Goal: Task Accomplishment & Management: Use online tool/utility

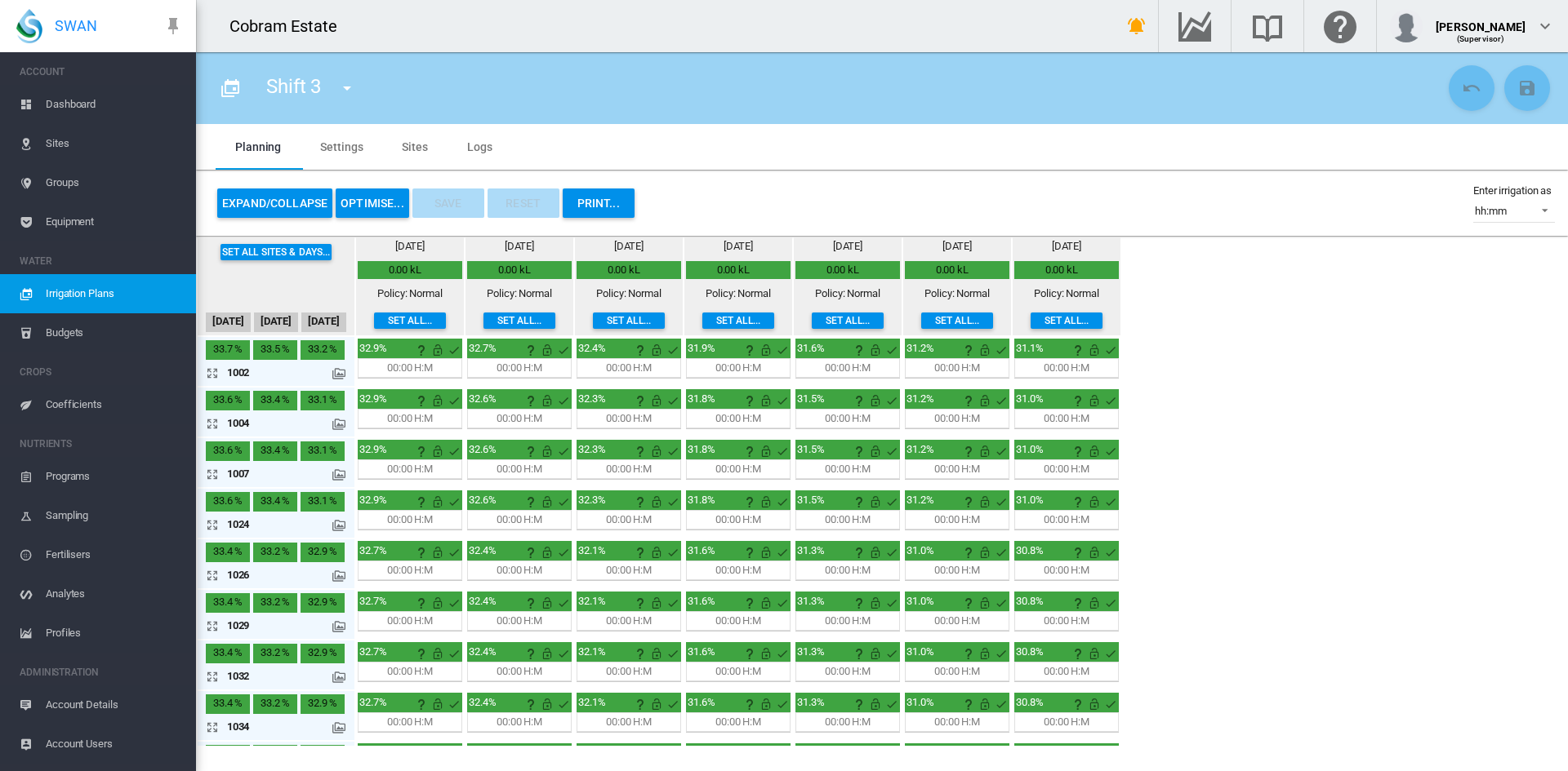
scroll to position [326, 0]
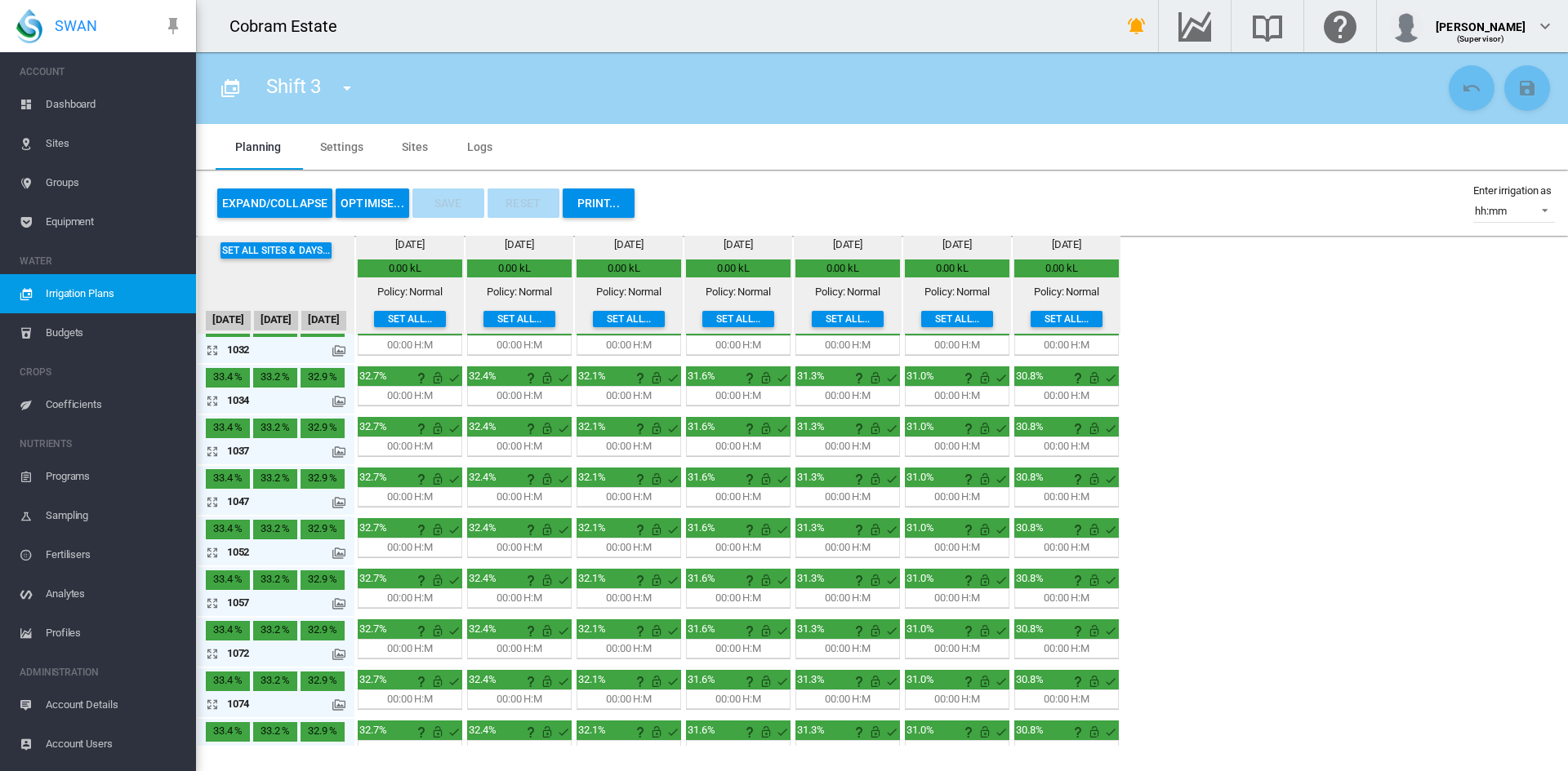
click at [275, 199] on button "Expand/Collapse" at bounding box center [275, 203] width 116 height 30
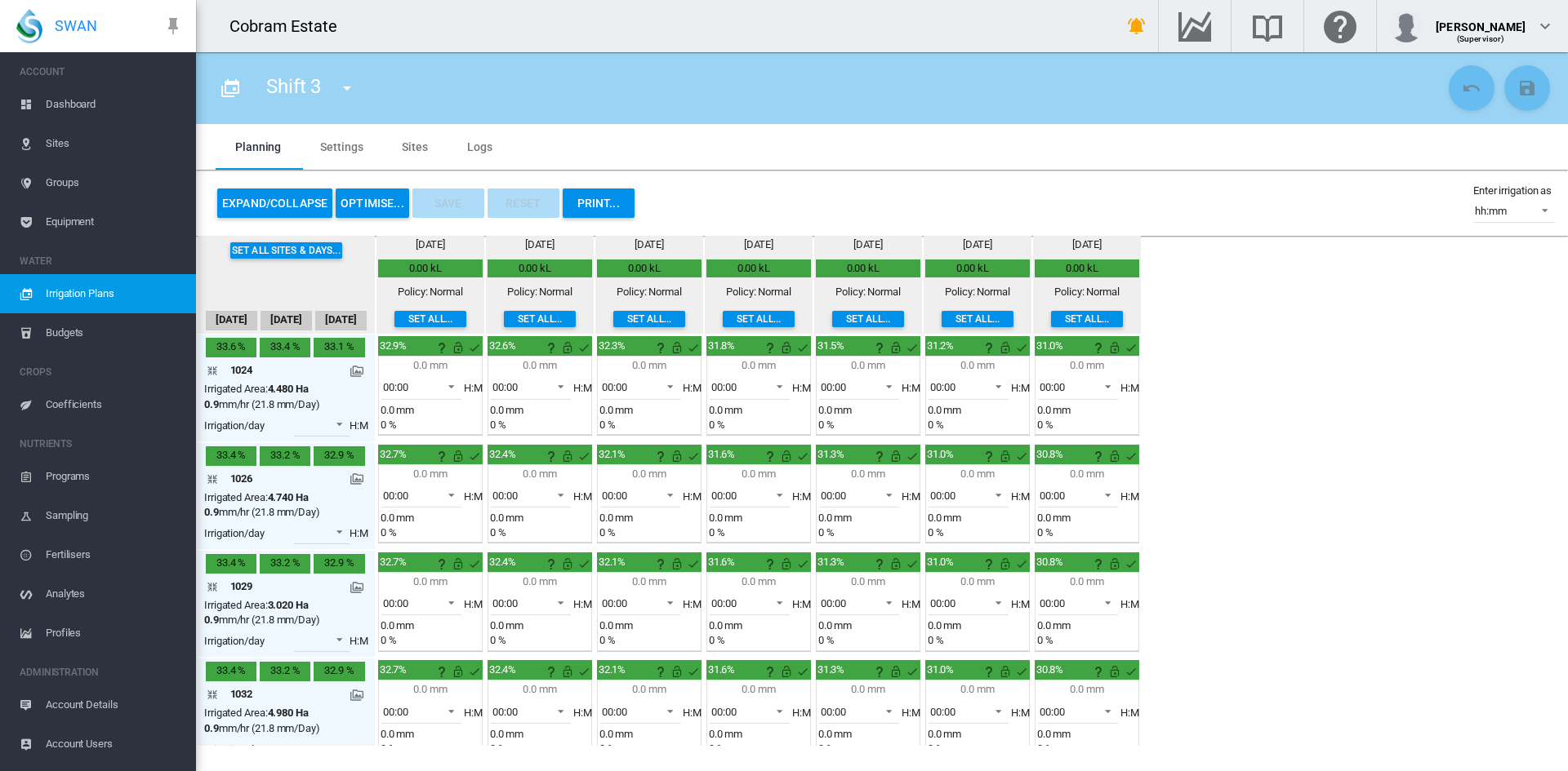
scroll to position [636, 0]
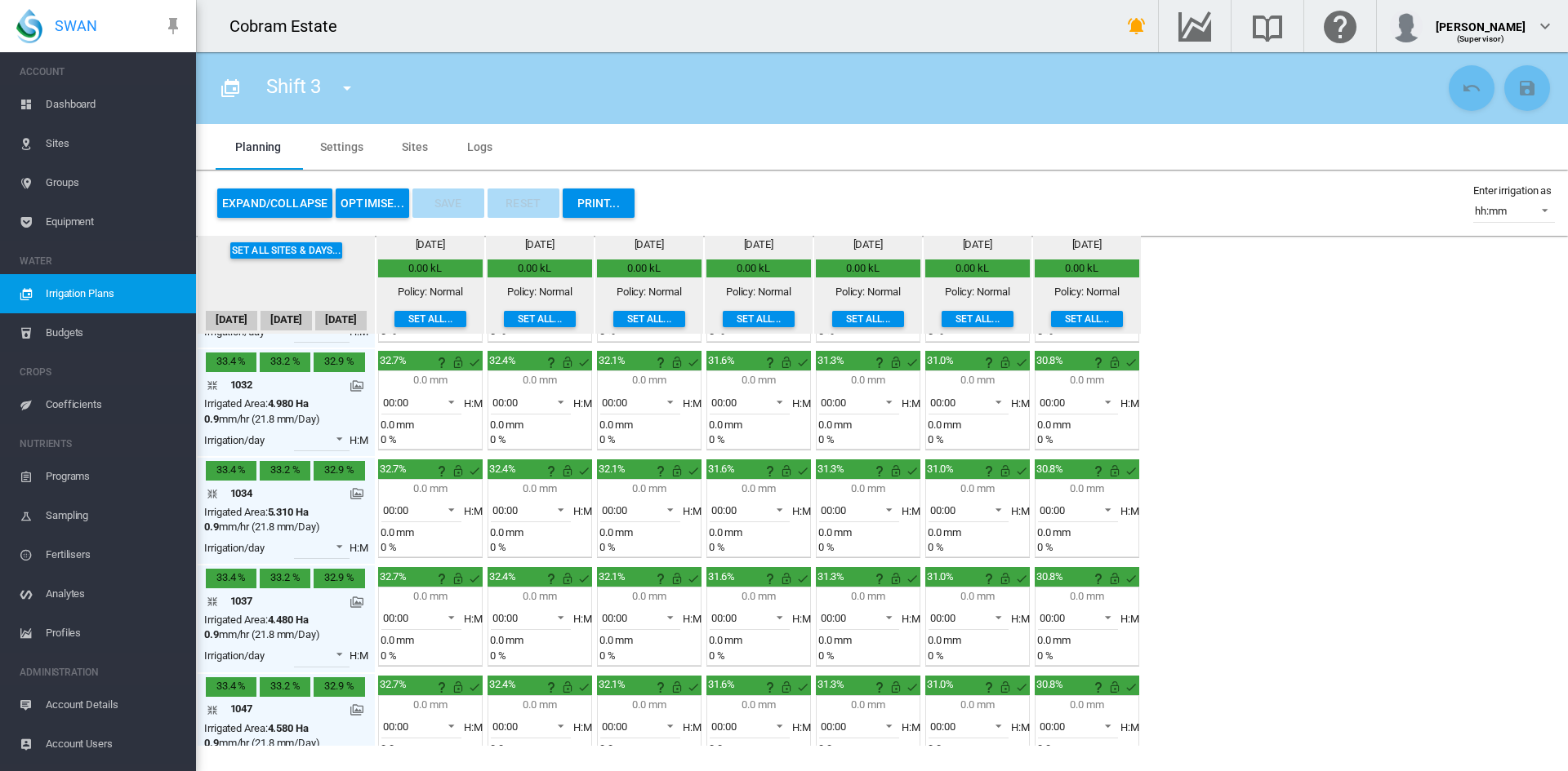
click at [275, 199] on button "Expand/Collapse" at bounding box center [275, 203] width 116 height 30
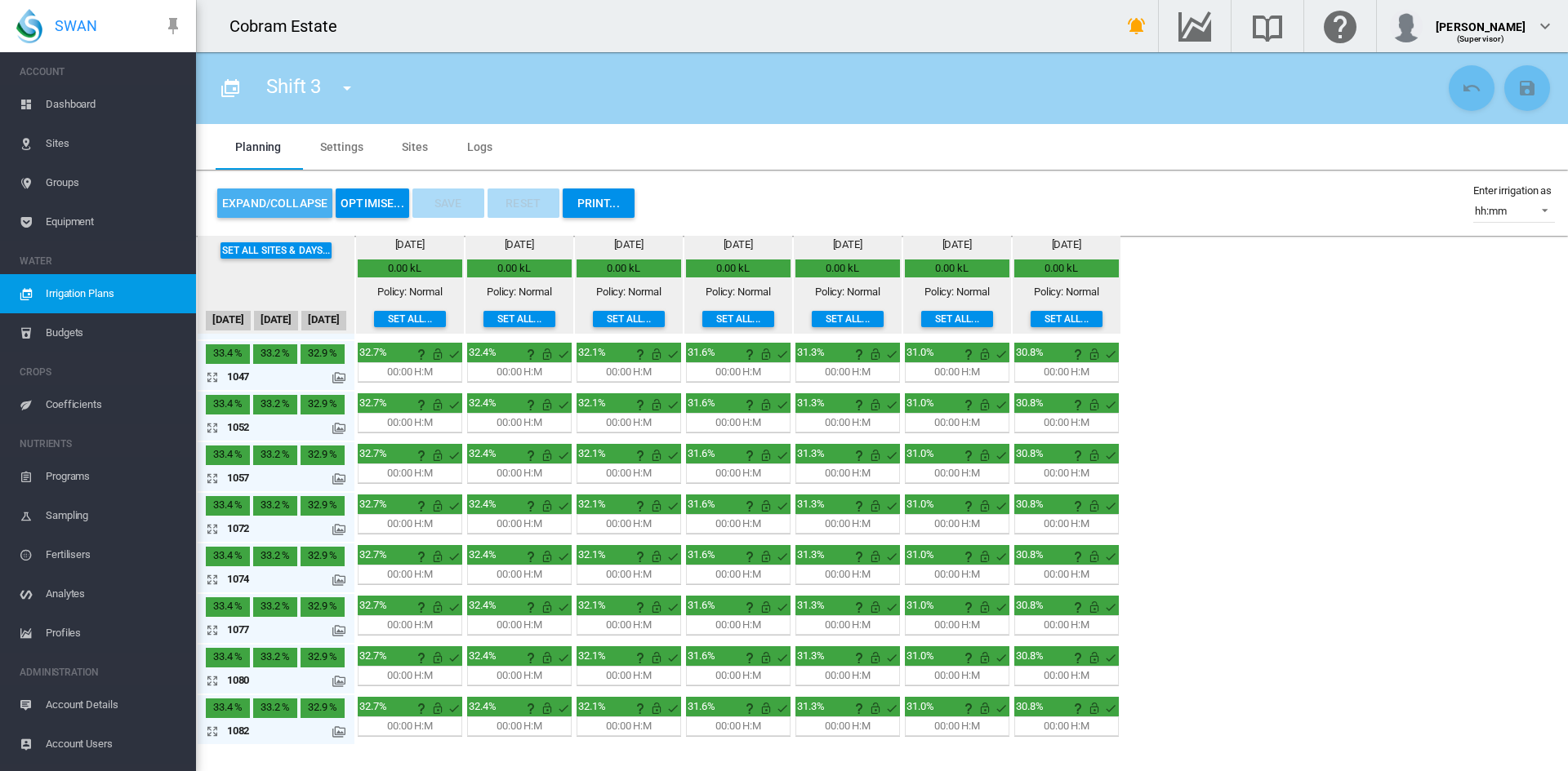
scroll to position [405, 0]
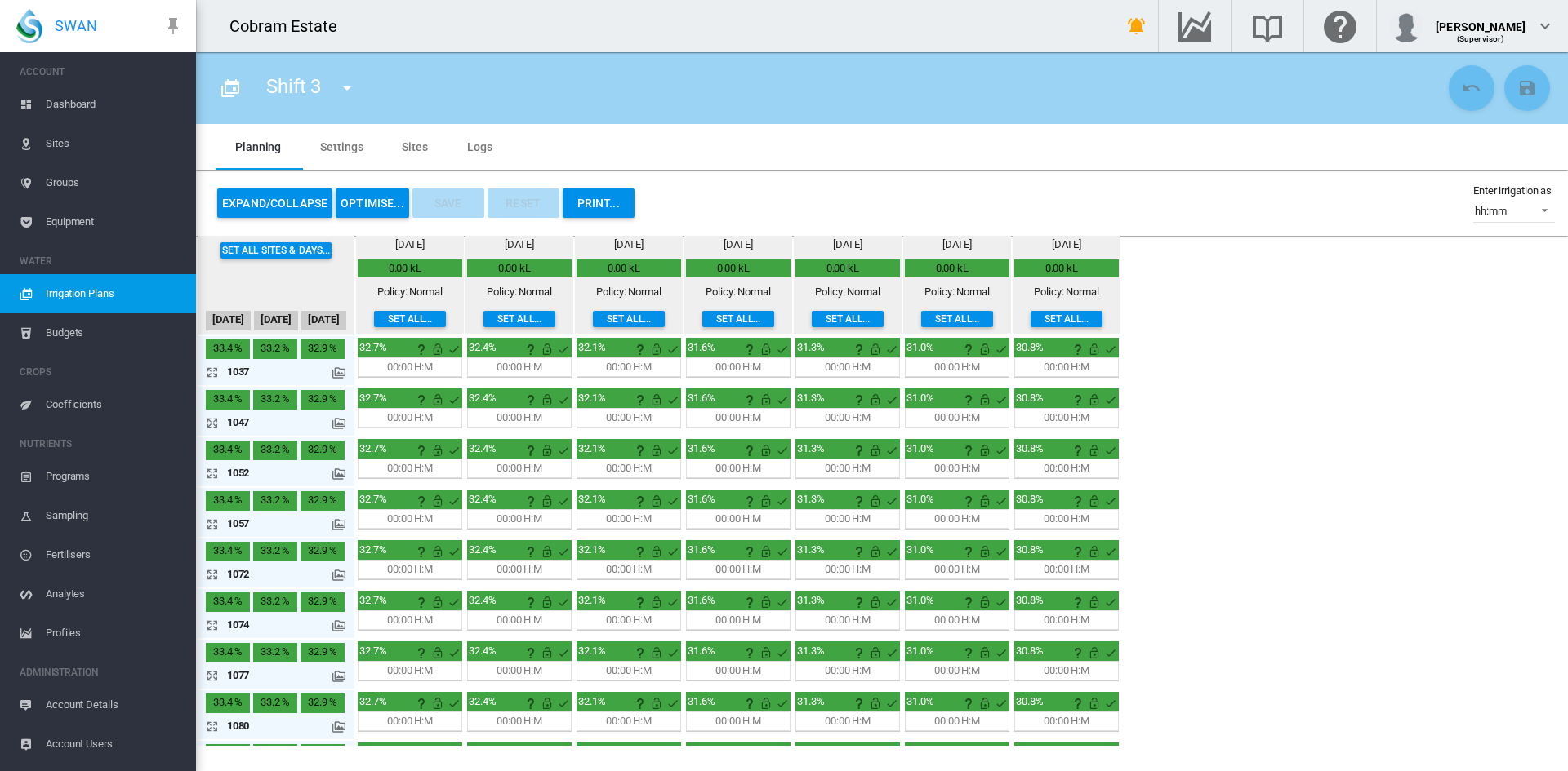
click at [368, 199] on button "OPTIMISE..." at bounding box center [373, 203] width 73 height 30
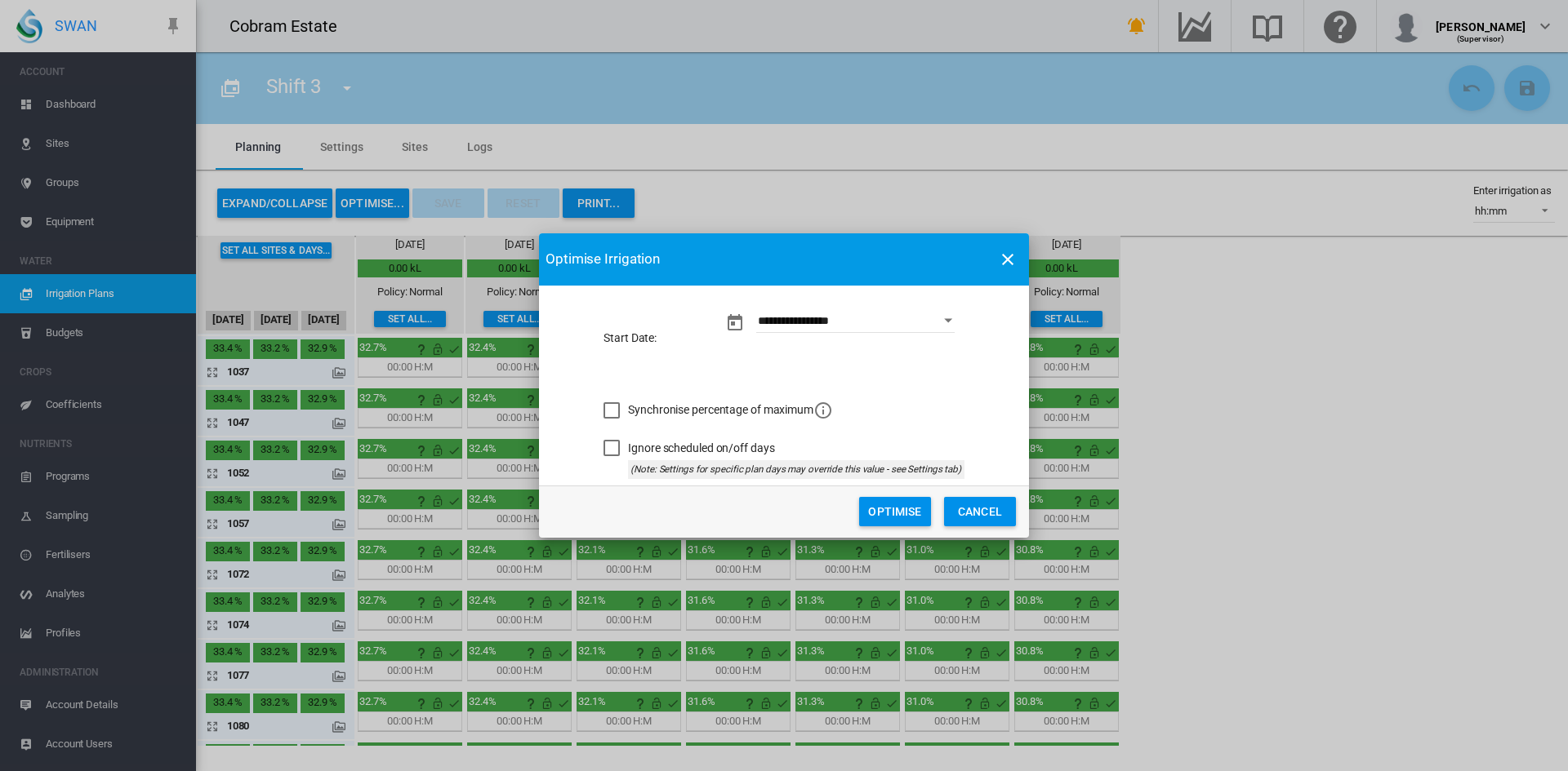
click at [876, 515] on button "Optimise" at bounding box center [895, 511] width 72 height 30
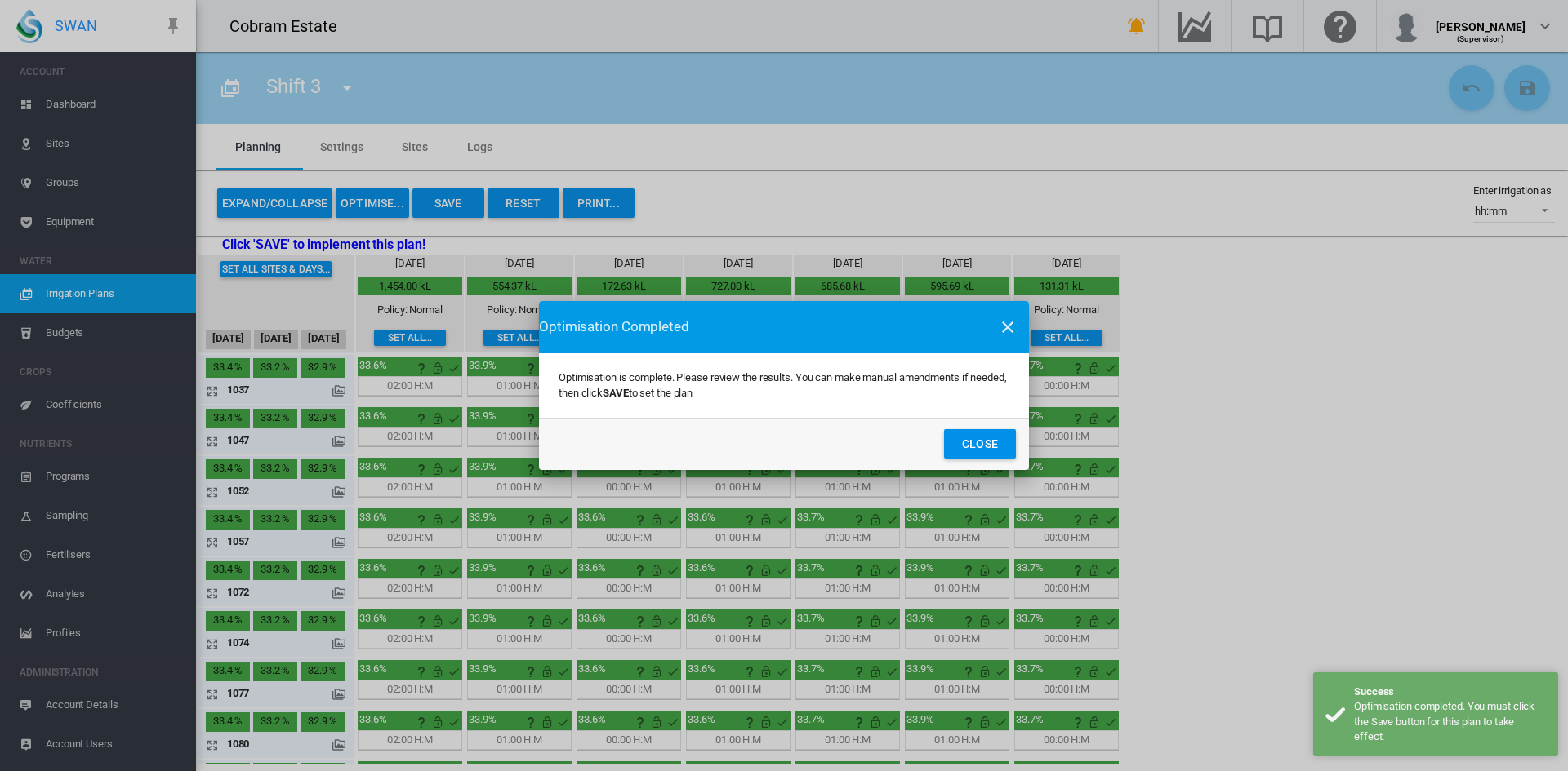
click at [982, 433] on button "Close" at bounding box center [980, 444] width 72 height 30
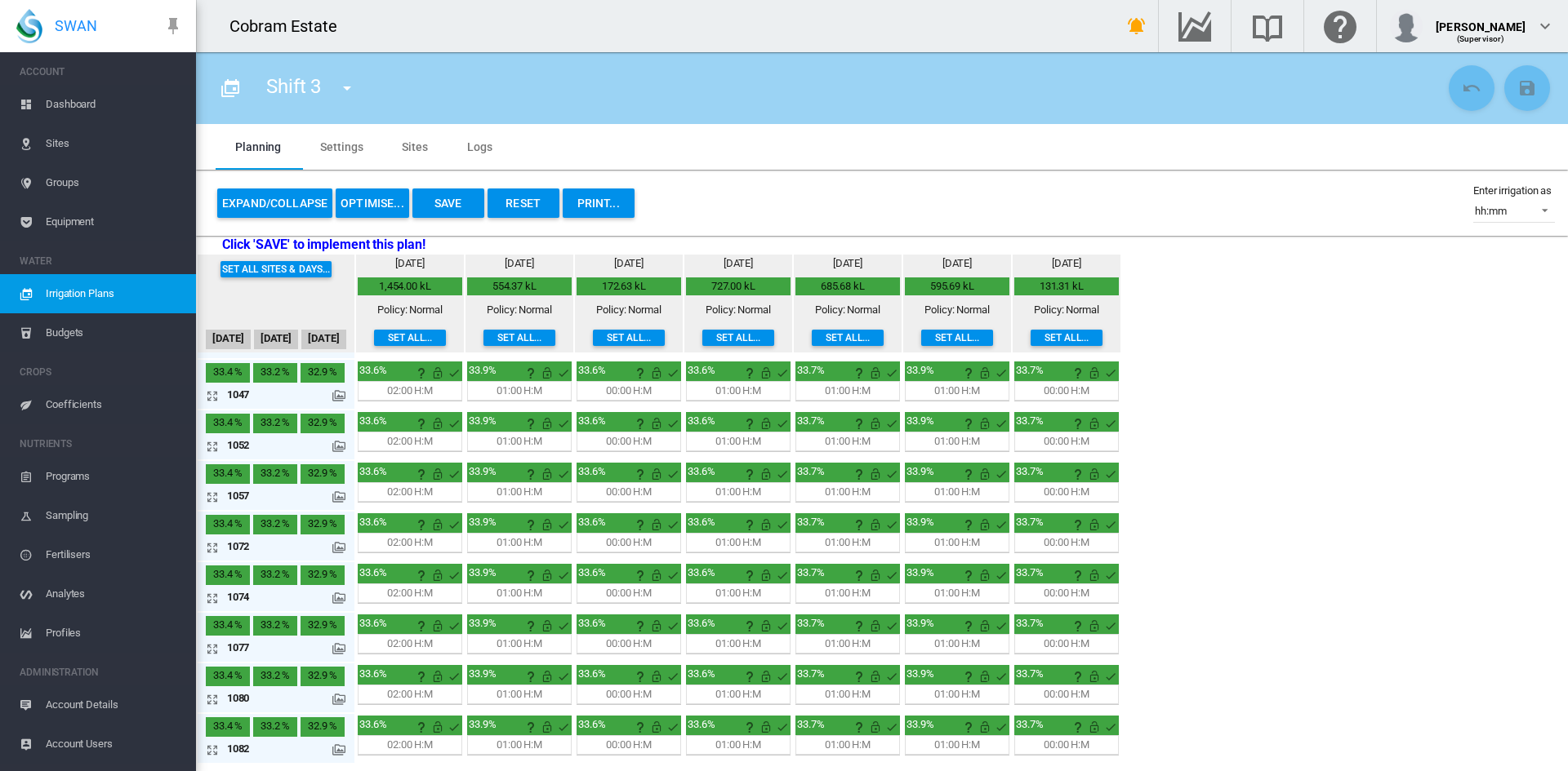
scroll to position [0, 0]
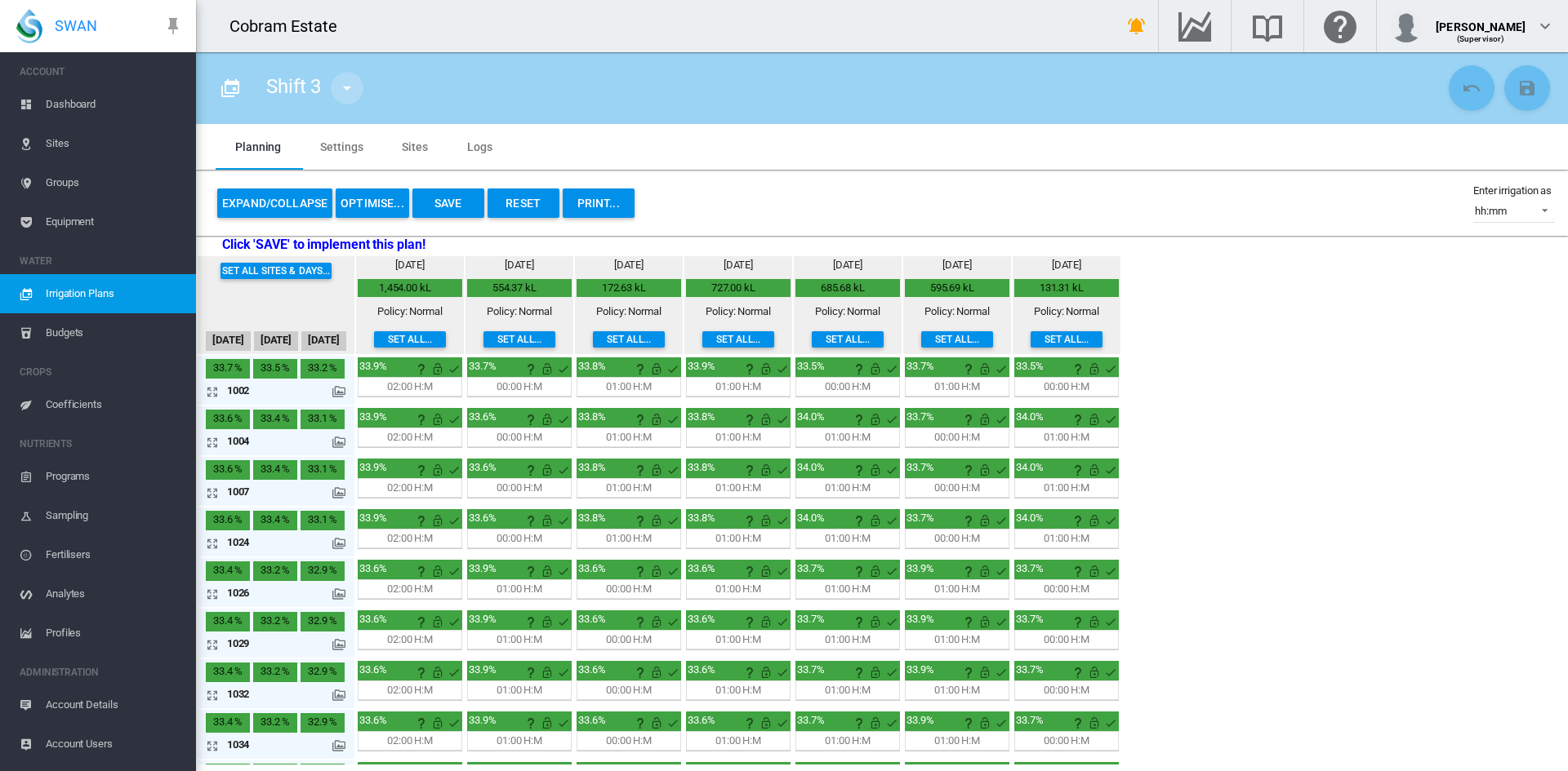
click at [346, 92] on md-icon "icon-menu-down" at bounding box center [347, 88] width 19 height 19
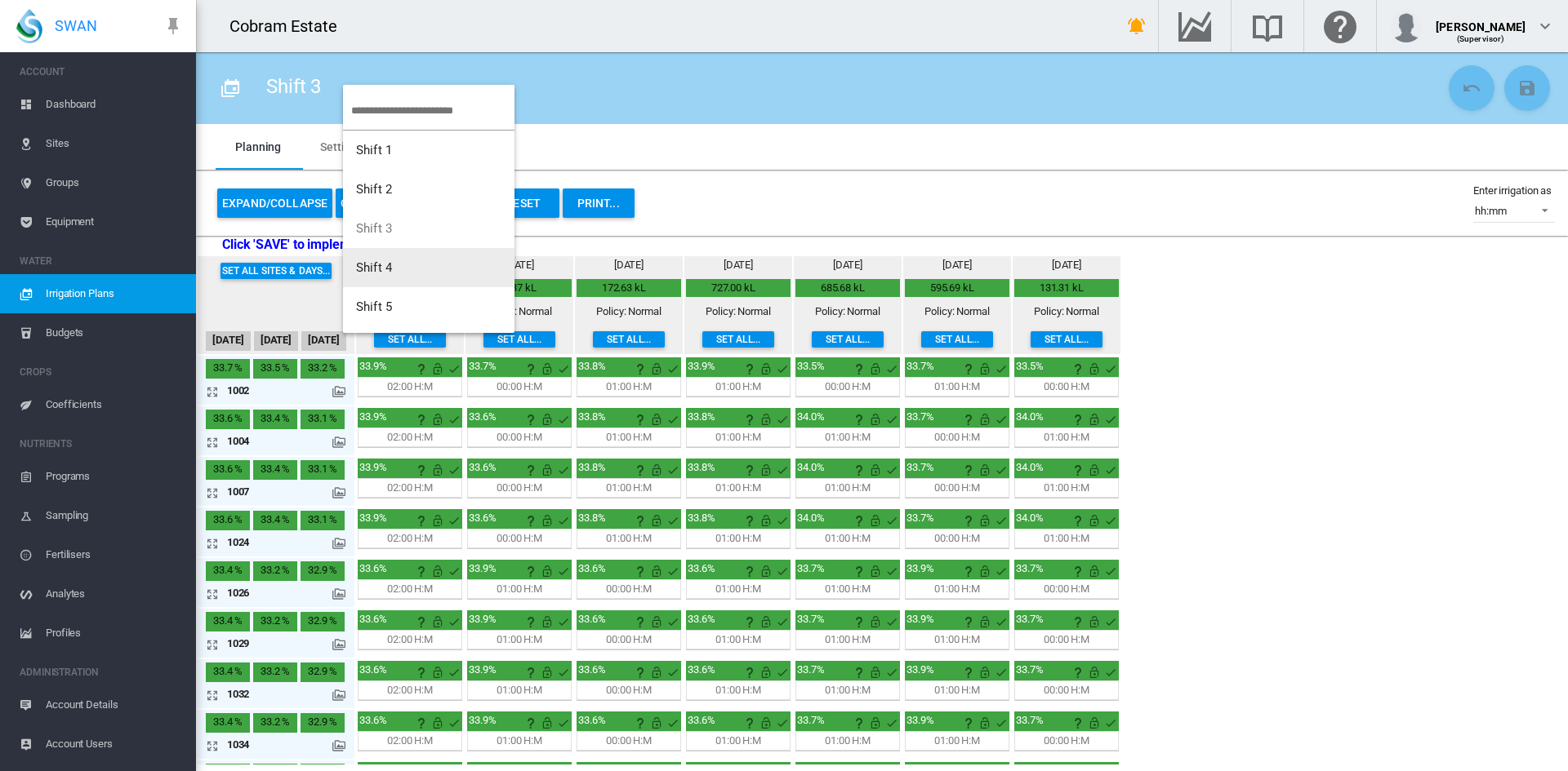
click at [395, 258] on button "Shift 4" at bounding box center [429, 268] width 171 height 39
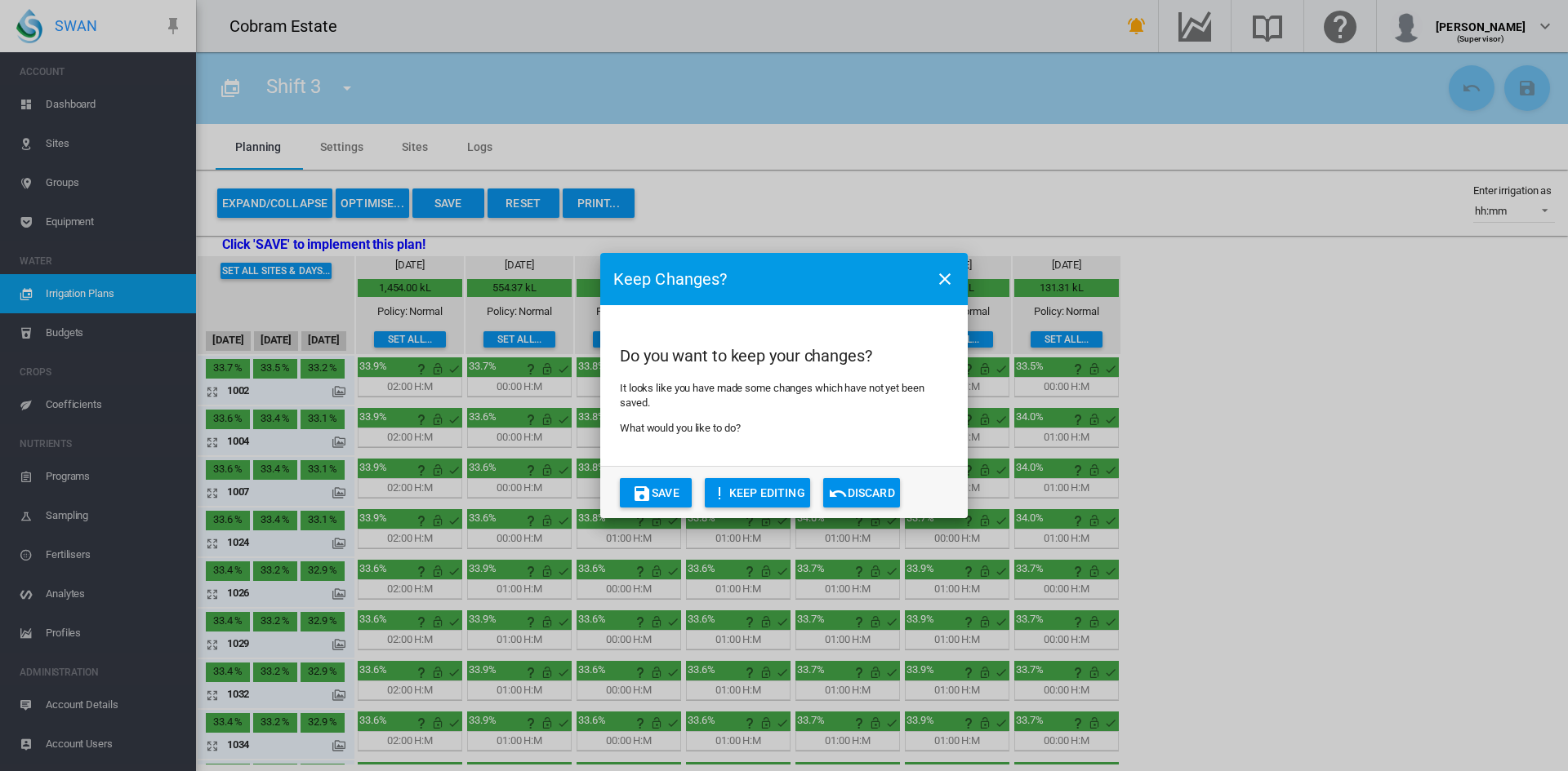
click at [640, 492] on md-icon "icon-content-save" at bounding box center [641, 494] width 19 height 19
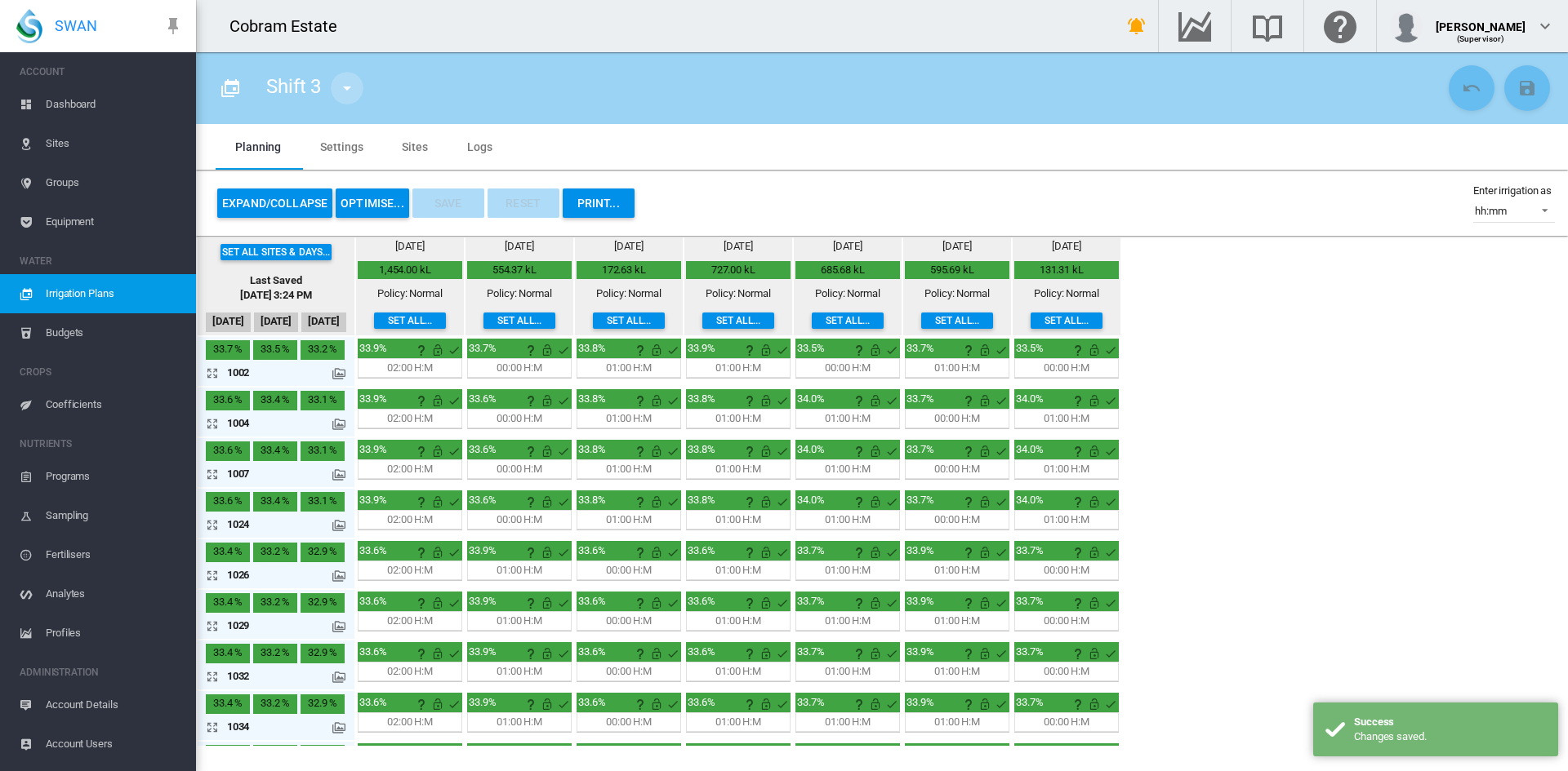
click at [347, 84] on md-icon "icon-menu-down" at bounding box center [347, 88] width 19 height 19
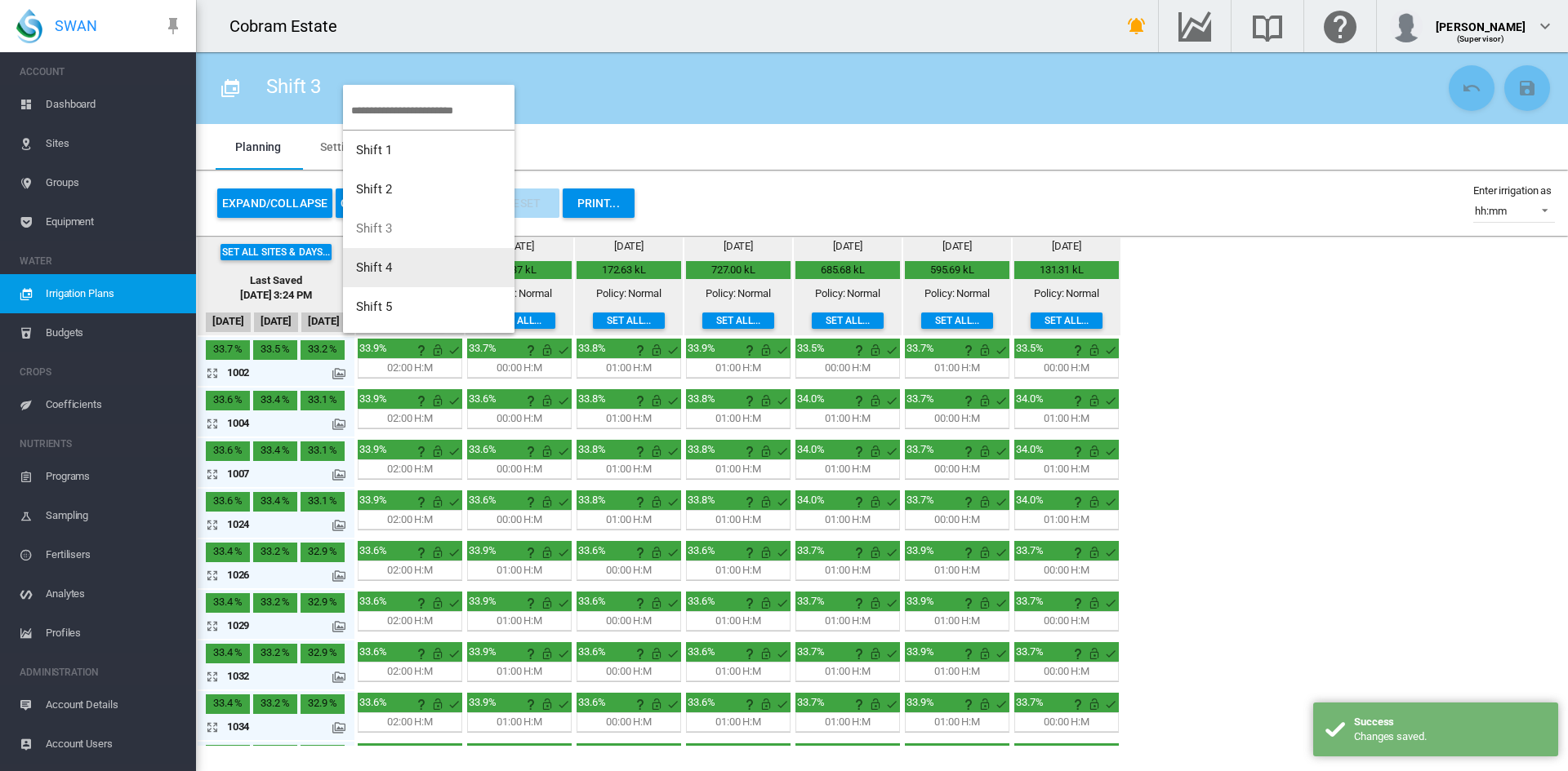
click at [374, 268] on span "Shift 4" at bounding box center [374, 268] width 36 height 14
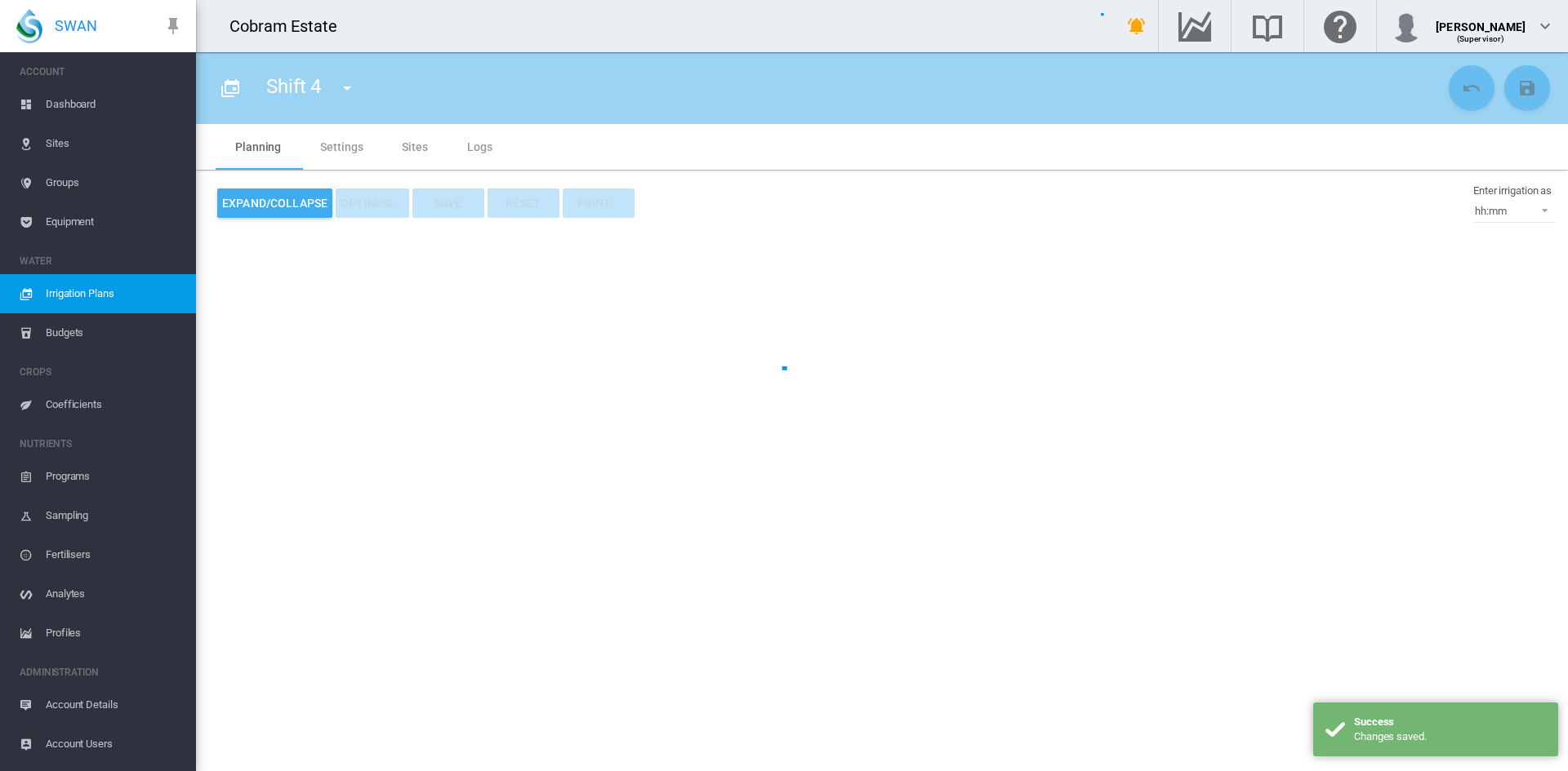
type input "*******"
type input "*"
type input "*****"
